Goal: Entertainment & Leisure: Consume media (video, audio)

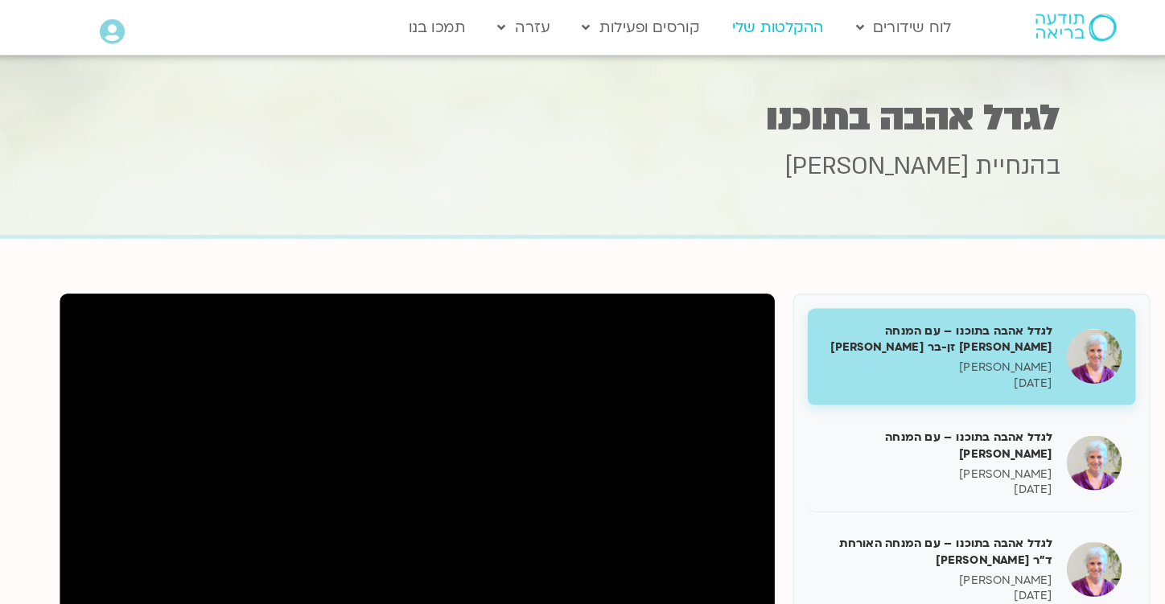
click at [725, 28] on link "ההקלטות שלי" at bounding box center [733, 24] width 97 height 31
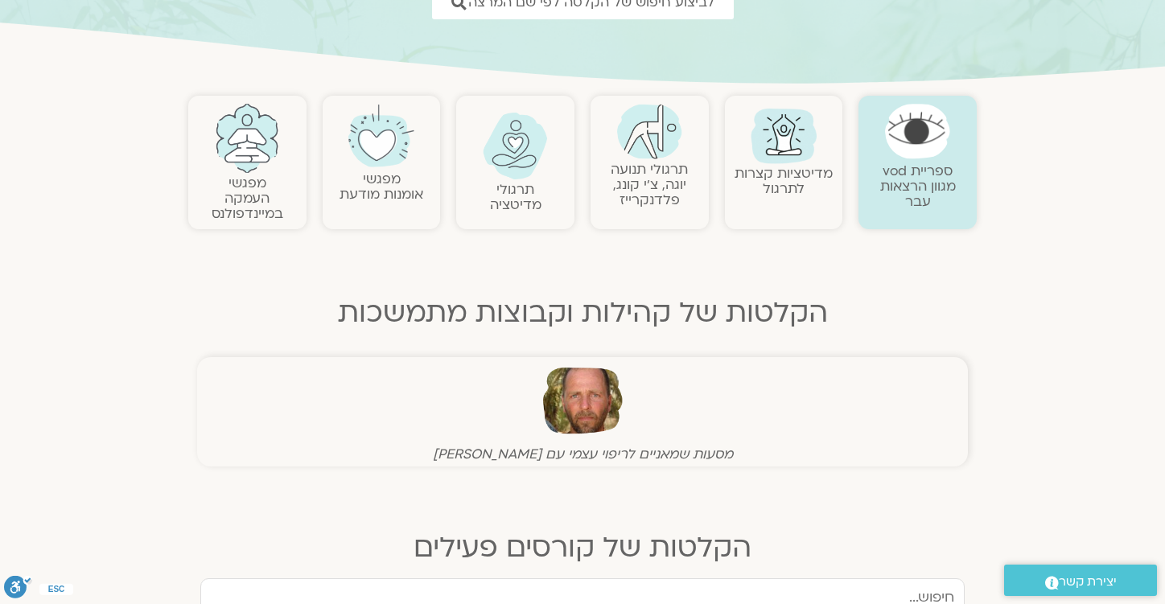
scroll to position [274, 0]
click at [503, 174] on img at bounding box center [515, 144] width 65 height 67
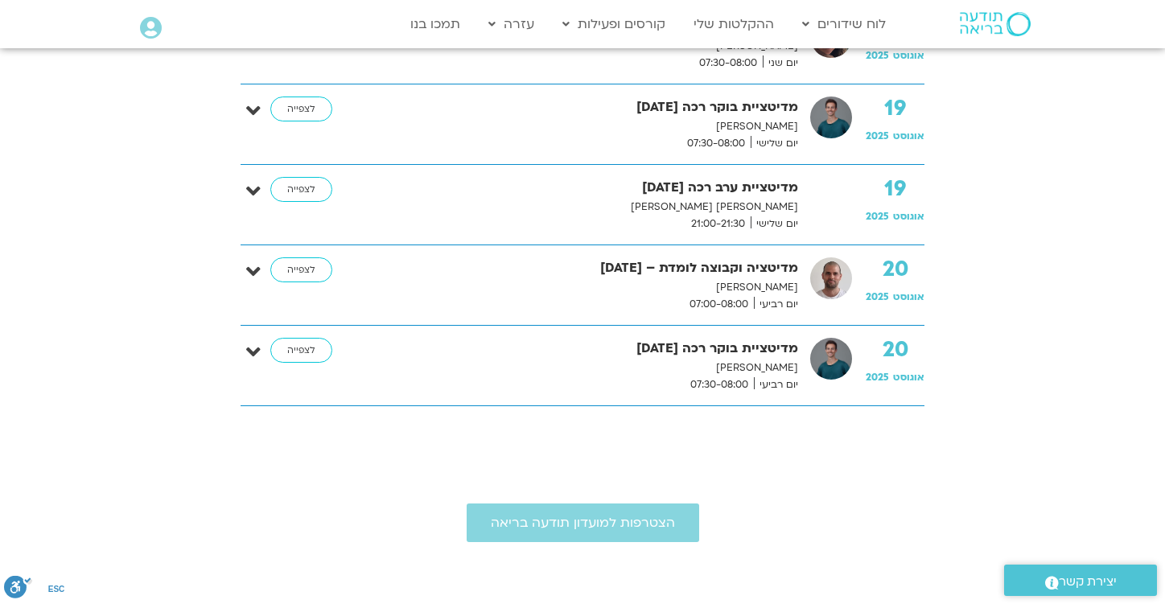
scroll to position [2399, 0]
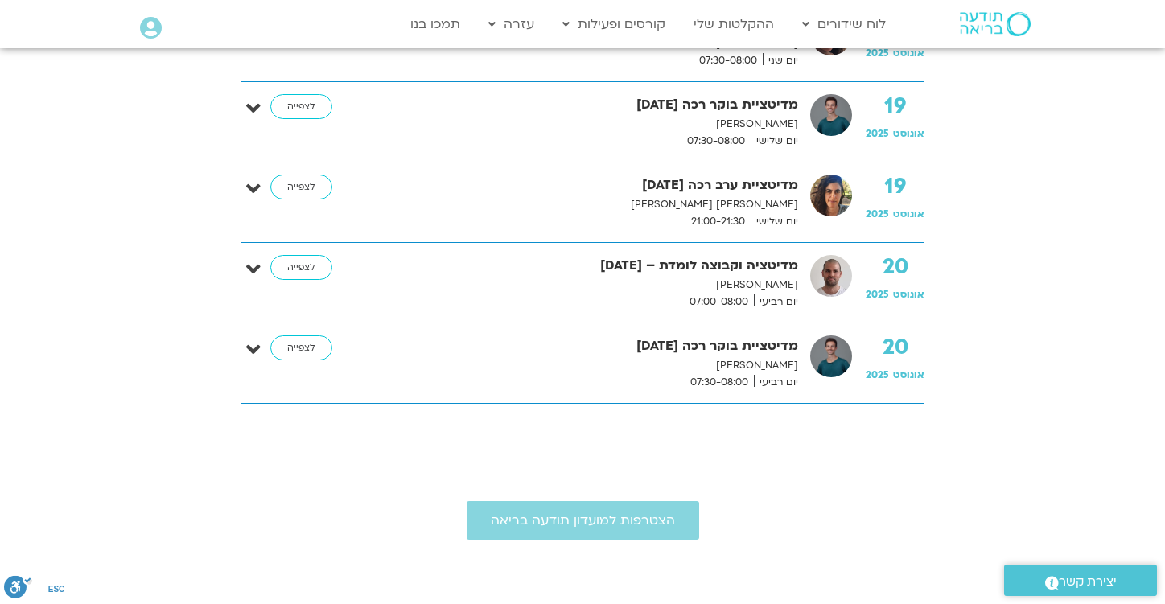
click at [693, 270] on strong "מדיטציה וקבוצה לומדת – [DATE]" at bounding box center [587, 266] width 422 height 22
click at [813, 265] on div "[DATE] מדיטציה וקבוצה לומדת – [DATE] [PERSON_NAME] יום רביעי 07:00-08:00 לצפייה" at bounding box center [595, 283] width 660 height 56
click at [763, 258] on strong "מדיטציה וקבוצה לומדת – [DATE]" at bounding box center [587, 266] width 422 height 22
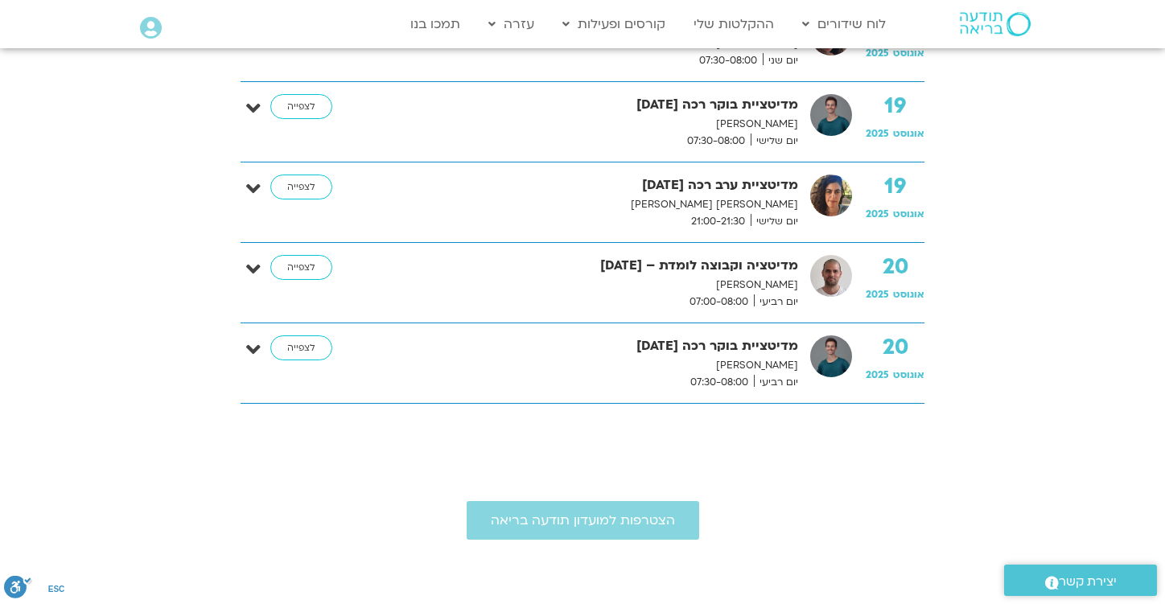
click at [763, 258] on strong "מדיטציה וקבוצה לומדת – [DATE]" at bounding box center [587, 266] width 422 height 22
click at [305, 273] on link "לצפייה" at bounding box center [301, 268] width 62 height 26
